Goal: Connect with others: Connect with others

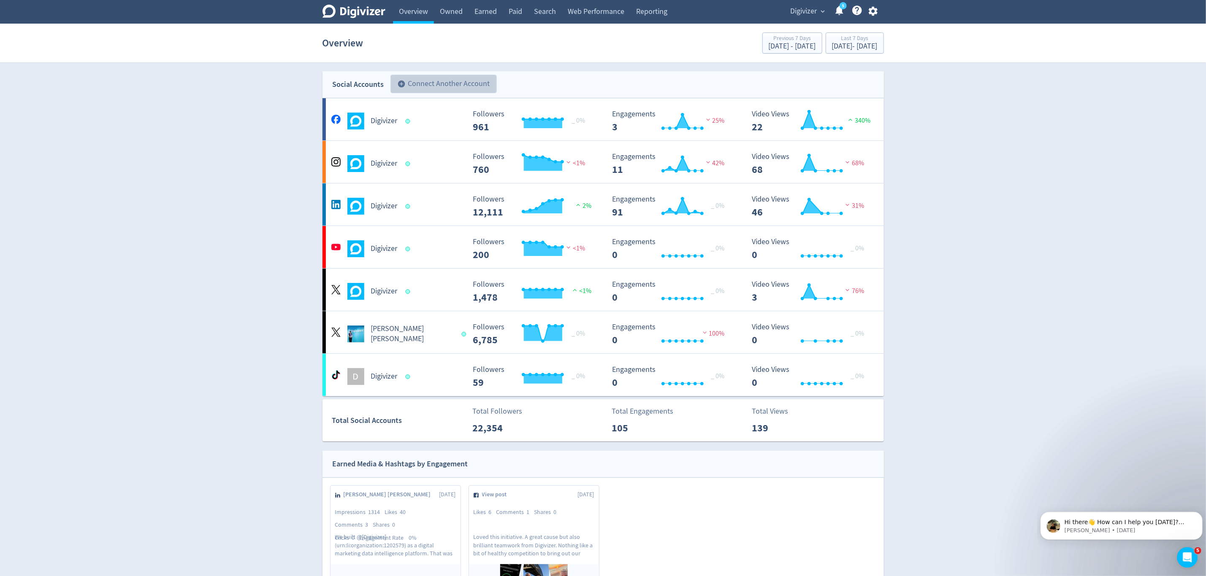
click at [429, 80] on button "add_circle Connect Another Account" at bounding box center [443, 84] width 106 height 19
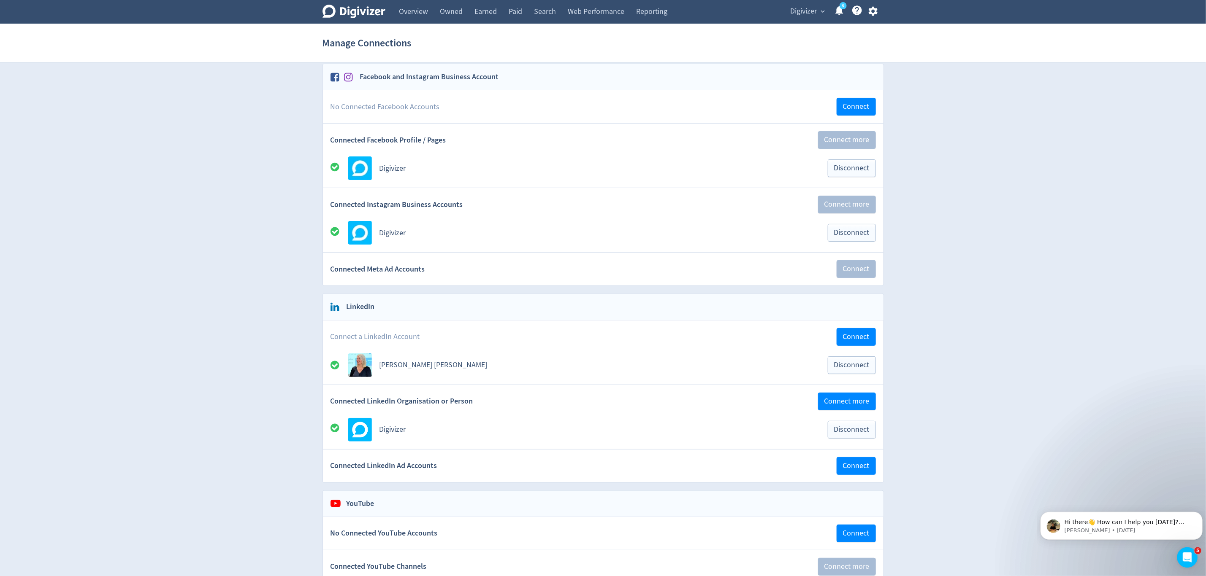
scroll to position [63, 0]
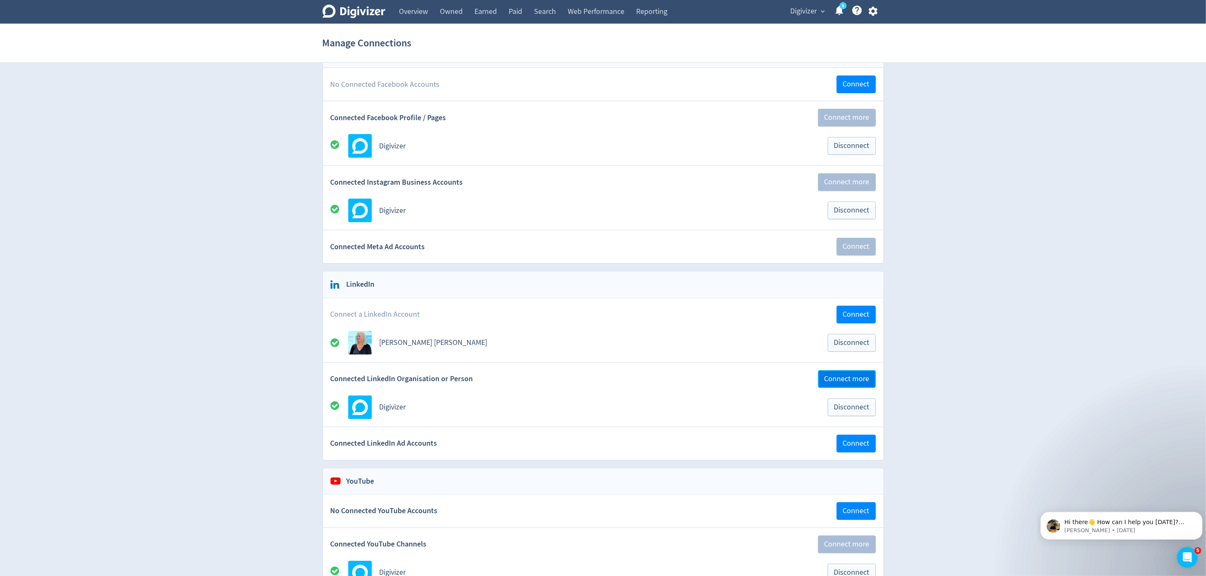
click at [835, 383] on span "Connect more" at bounding box center [846, 380] width 45 height 8
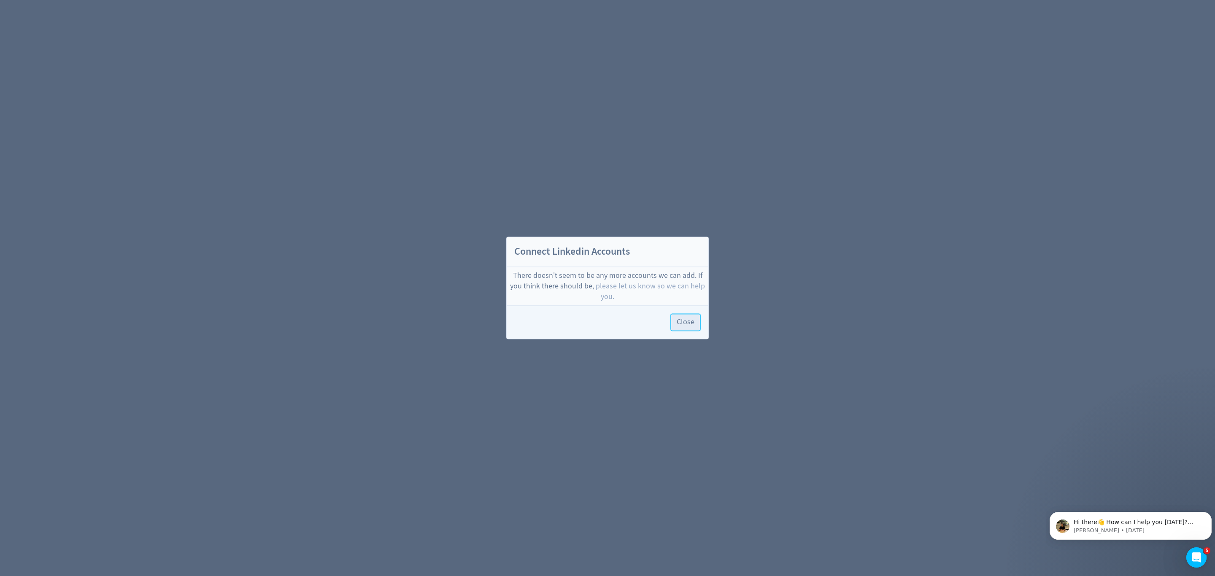
click at [685, 327] on span "Close" at bounding box center [686, 323] width 18 height 8
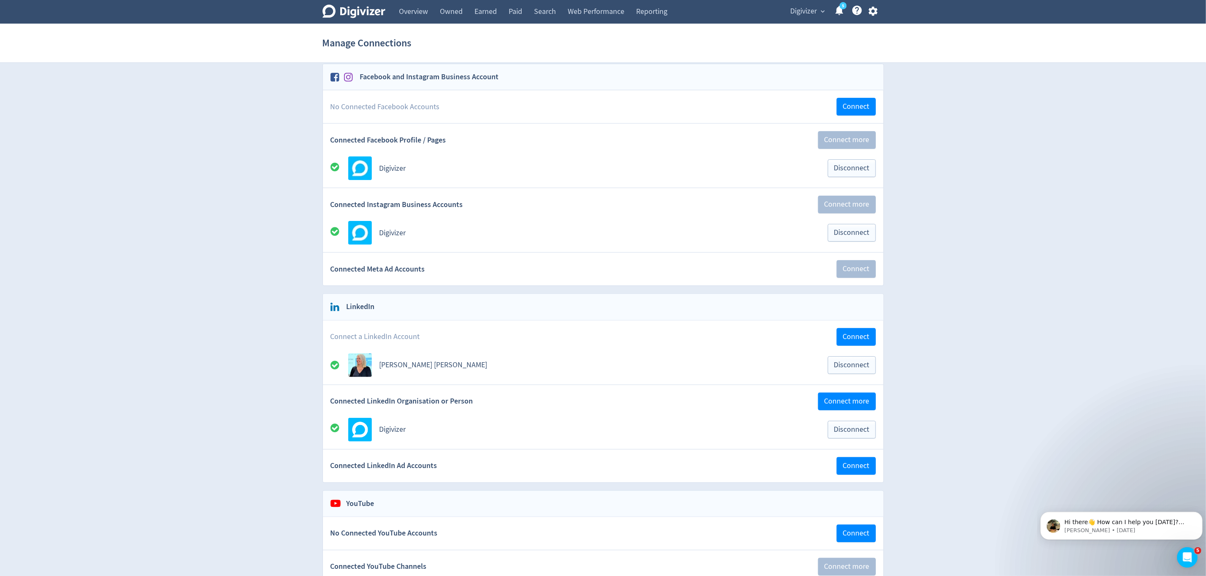
scroll to position [63, 0]
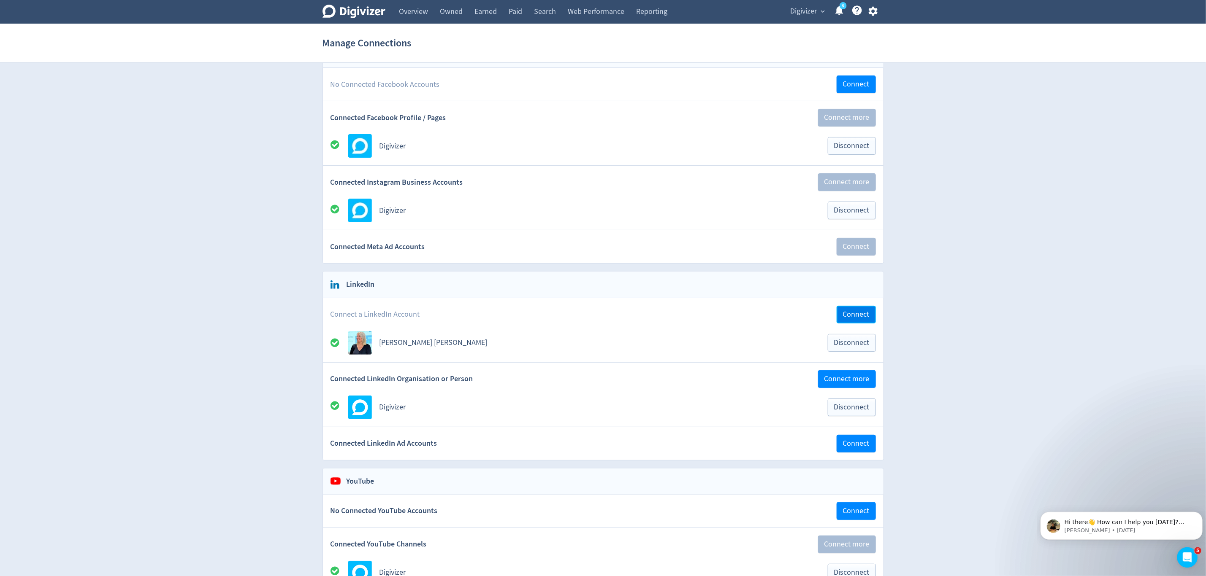
click at [854, 319] on span "Connect" at bounding box center [856, 315] width 27 height 8
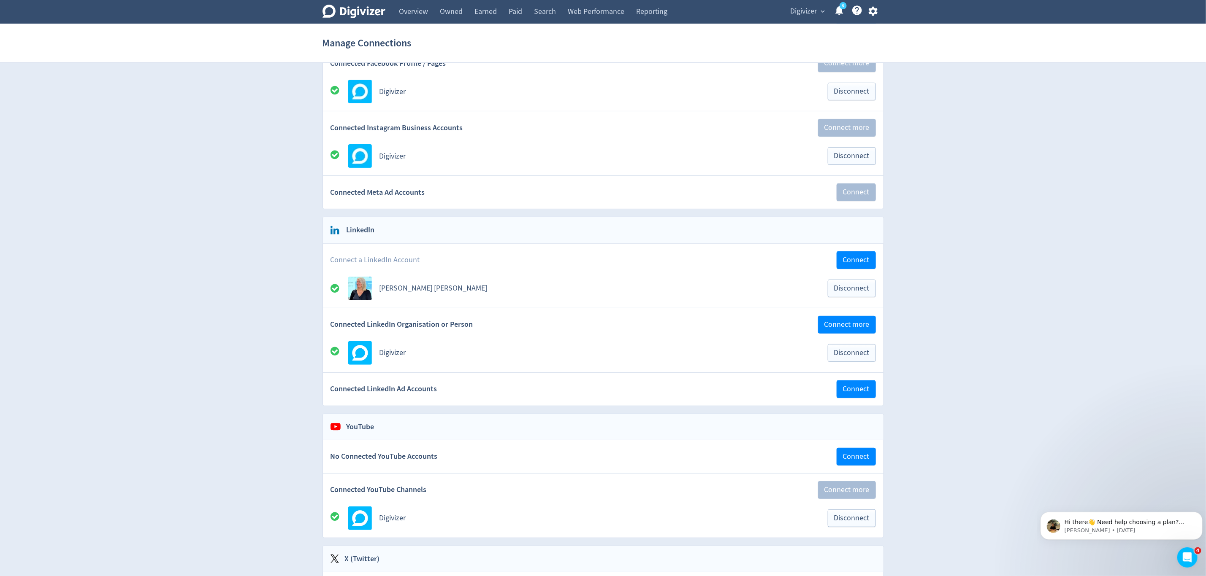
scroll to position [127, 0]
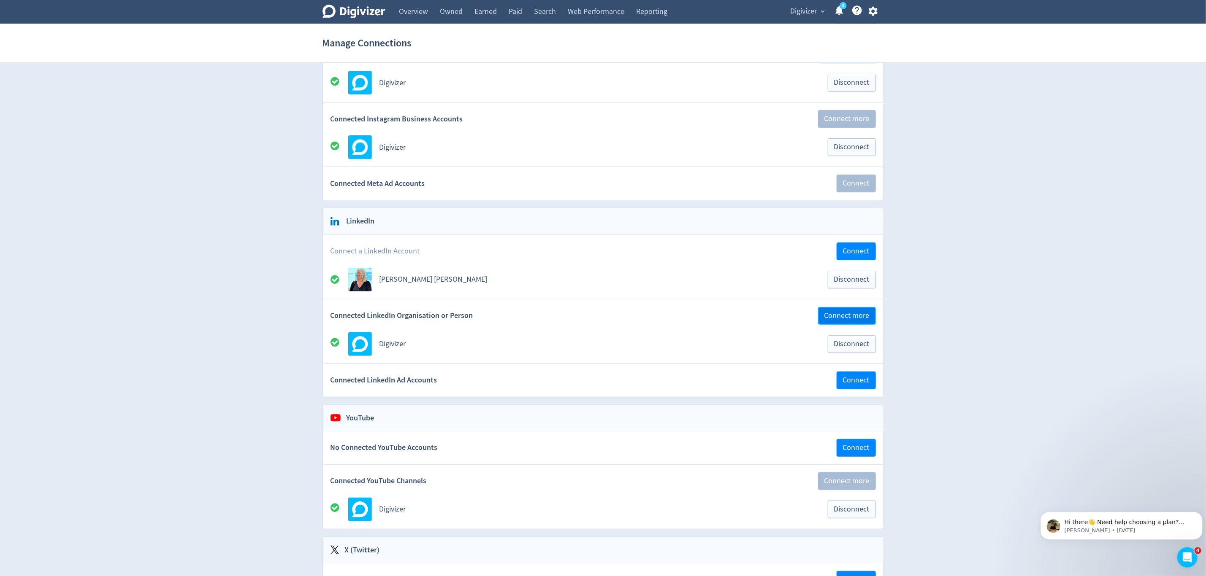
click at [855, 320] on span "Connect more" at bounding box center [846, 316] width 45 height 8
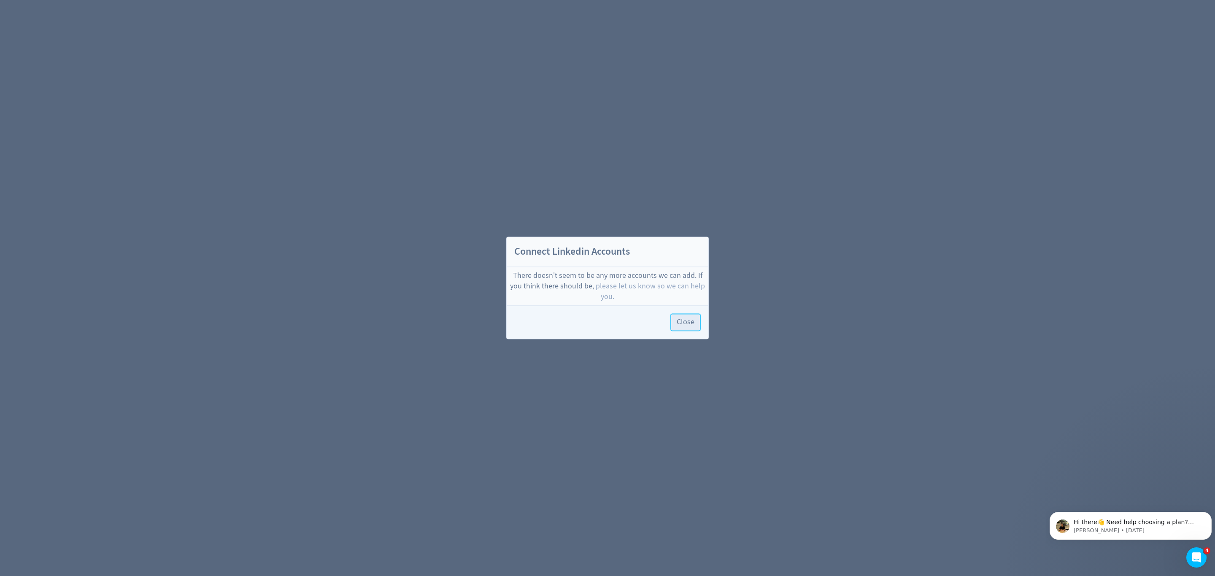
click at [683, 326] on span "Close" at bounding box center [686, 323] width 18 height 8
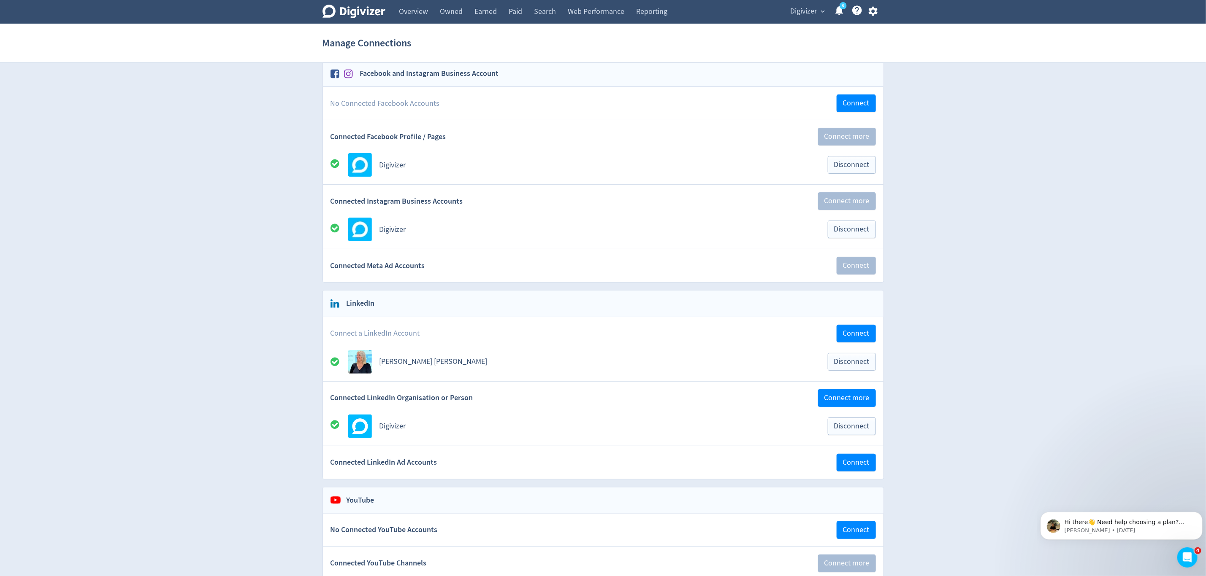
scroll to position [127, 0]
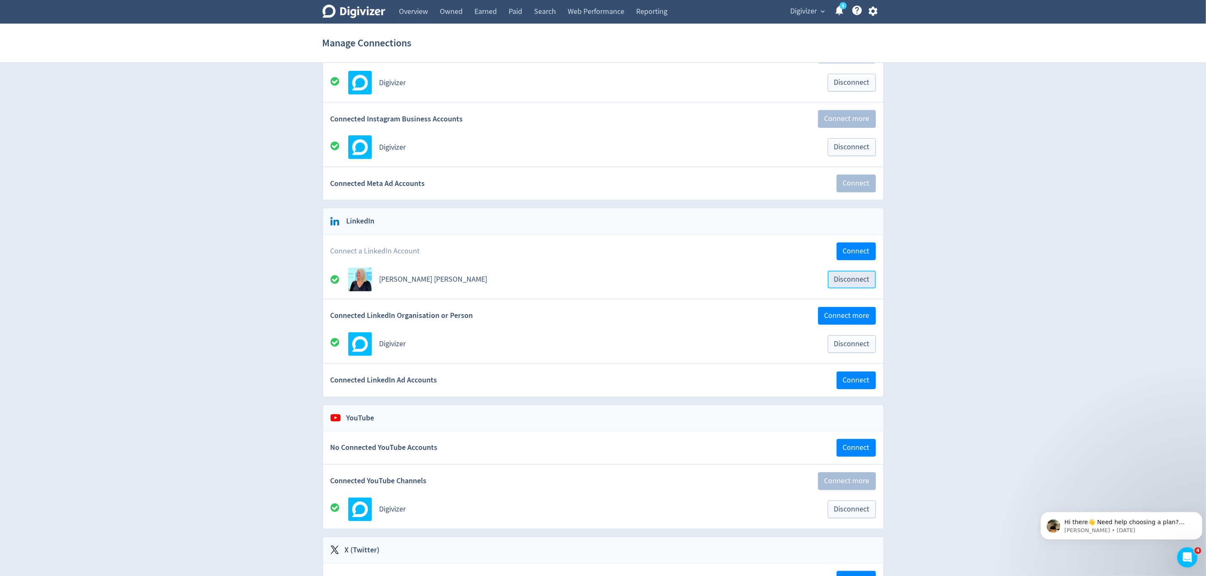
click at [860, 284] on span "Disconnect" at bounding box center [851, 280] width 35 height 8
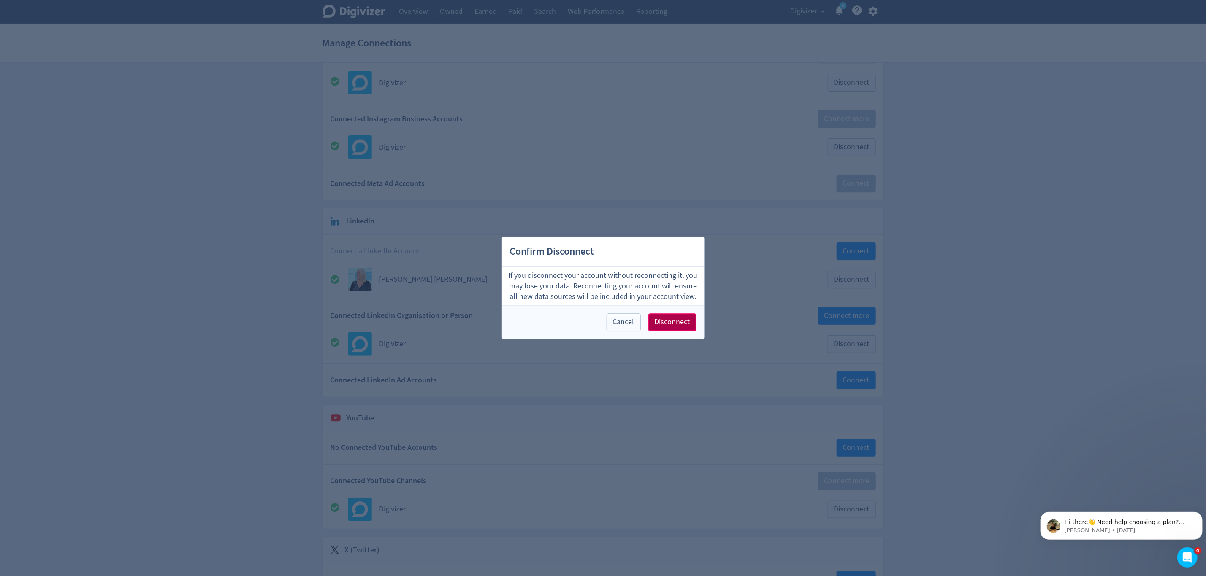
click at [669, 322] on span "Disconnect" at bounding box center [672, 323] width 35 height 8
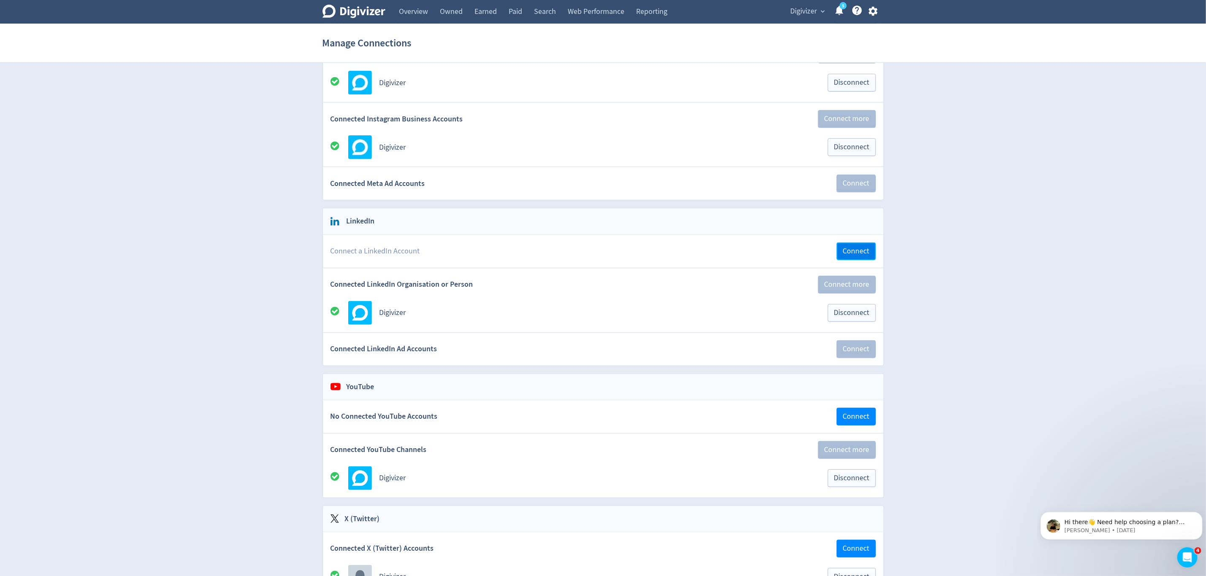
click at [855, 255] on span "Connect" at bounding box center [856, 252] width 27 height 8
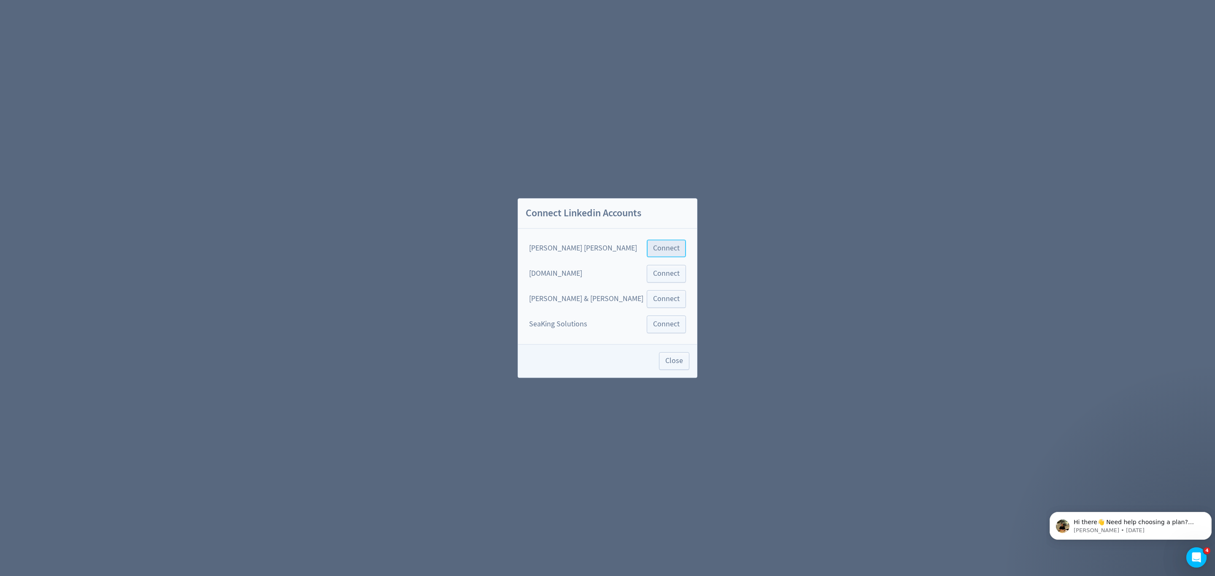
click at [653, 249] on span "Connect" at bounding box center [666, 249] width 27 height 8
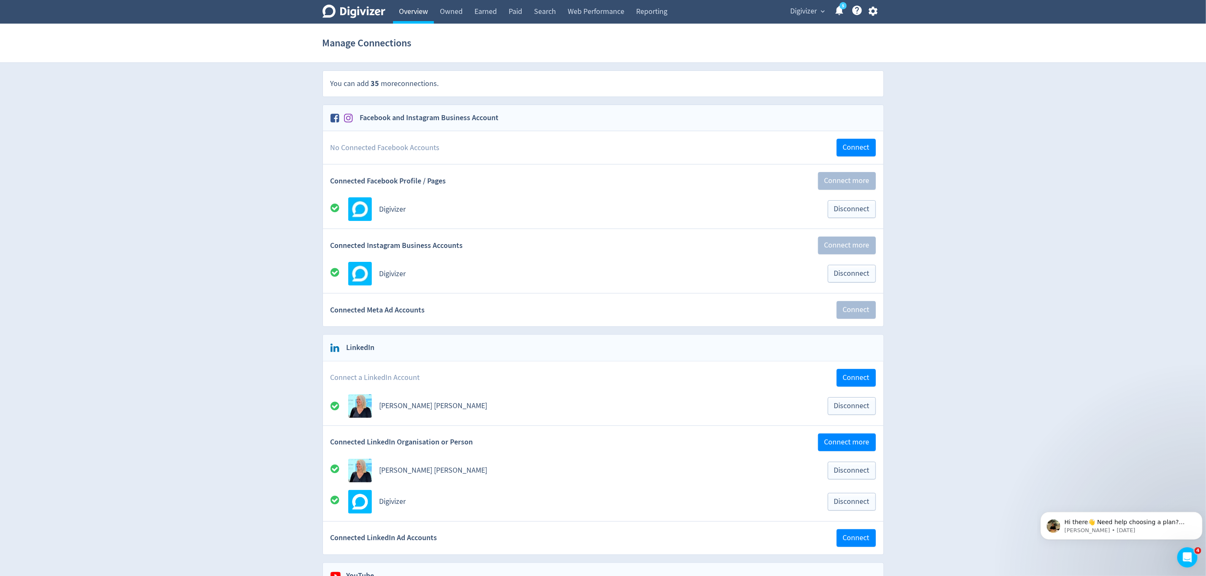
click at [413, 15] on link "Overview" at bounding box center [413, 12] width 41 height 24
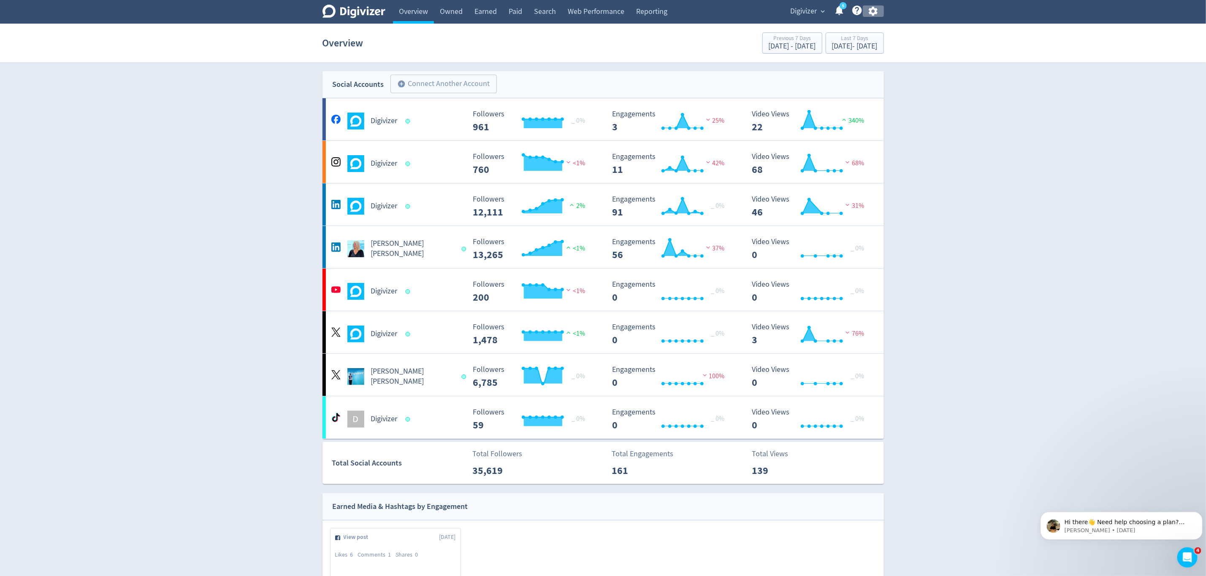
click at [874, 10] on icon "button" at bounding box center [872, 10] width 11 height 11
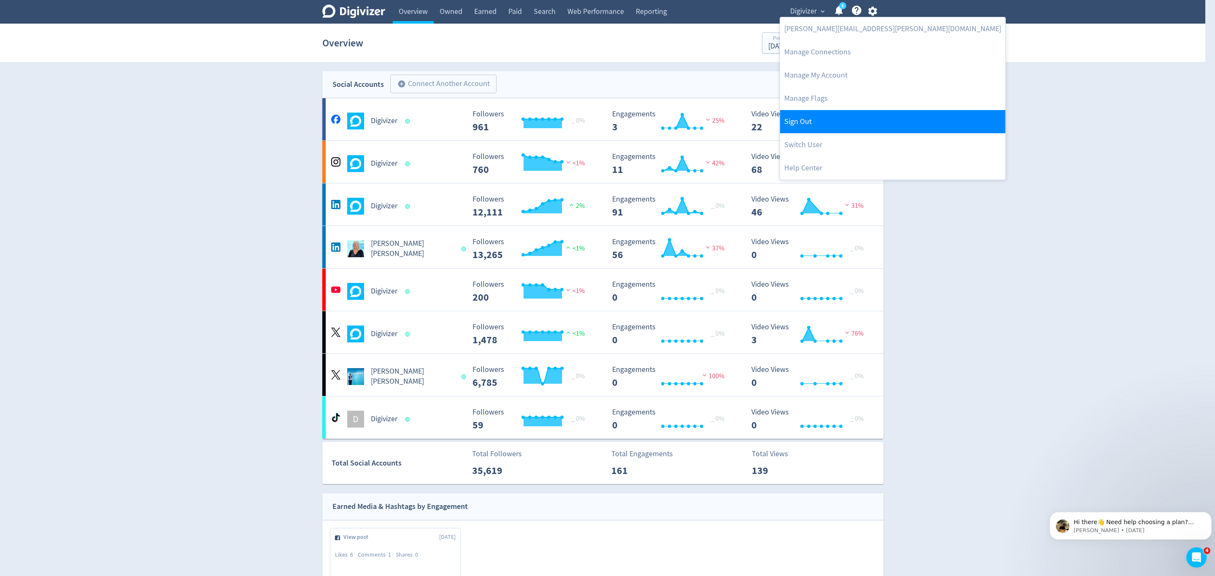
click at [812, 131] on link "Sign Out" at bounding box center [892, 121] width 225 height 23
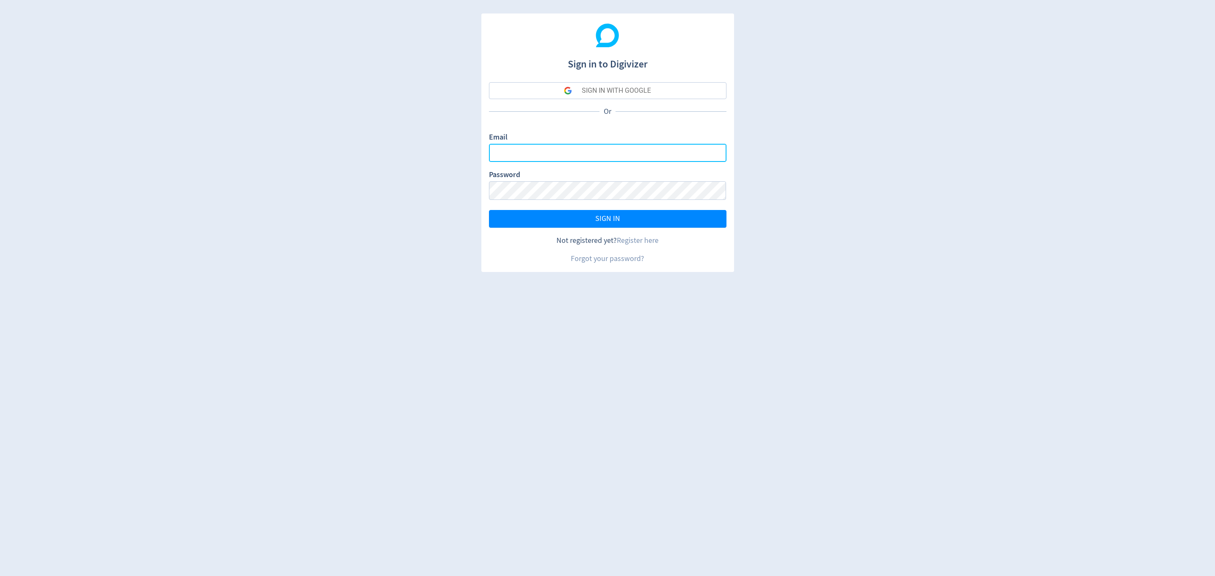
type input "[EMAIL_ADDRESS][PERSON_NAME][DOMAIN_NAME]"
click at [594, 216] on button "SIGN IN" at bounding box center [608, 219] width 238 height 18
